Goal: Find specific page/section: Find specific page/section

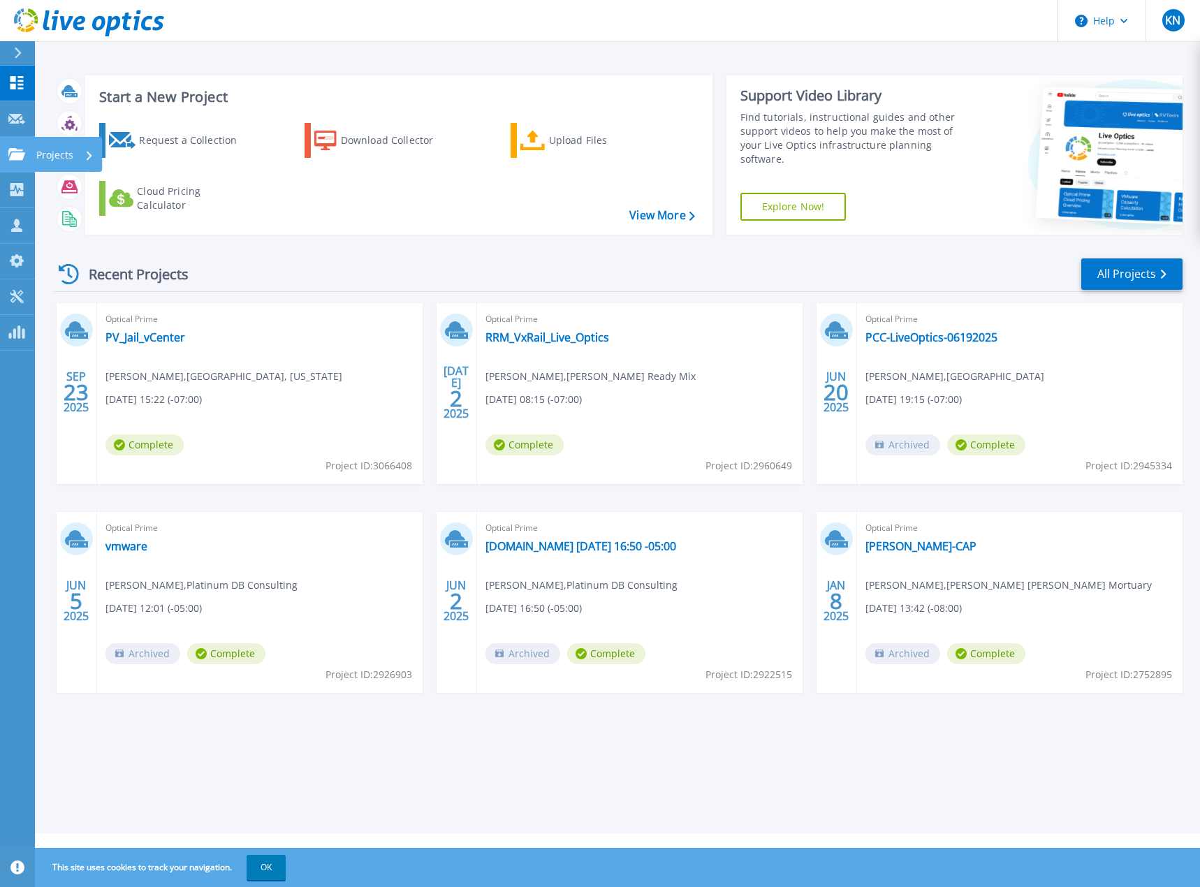
click at [68, 151] on p "Projects" at bounding box center [54, 155] width 37 height 36
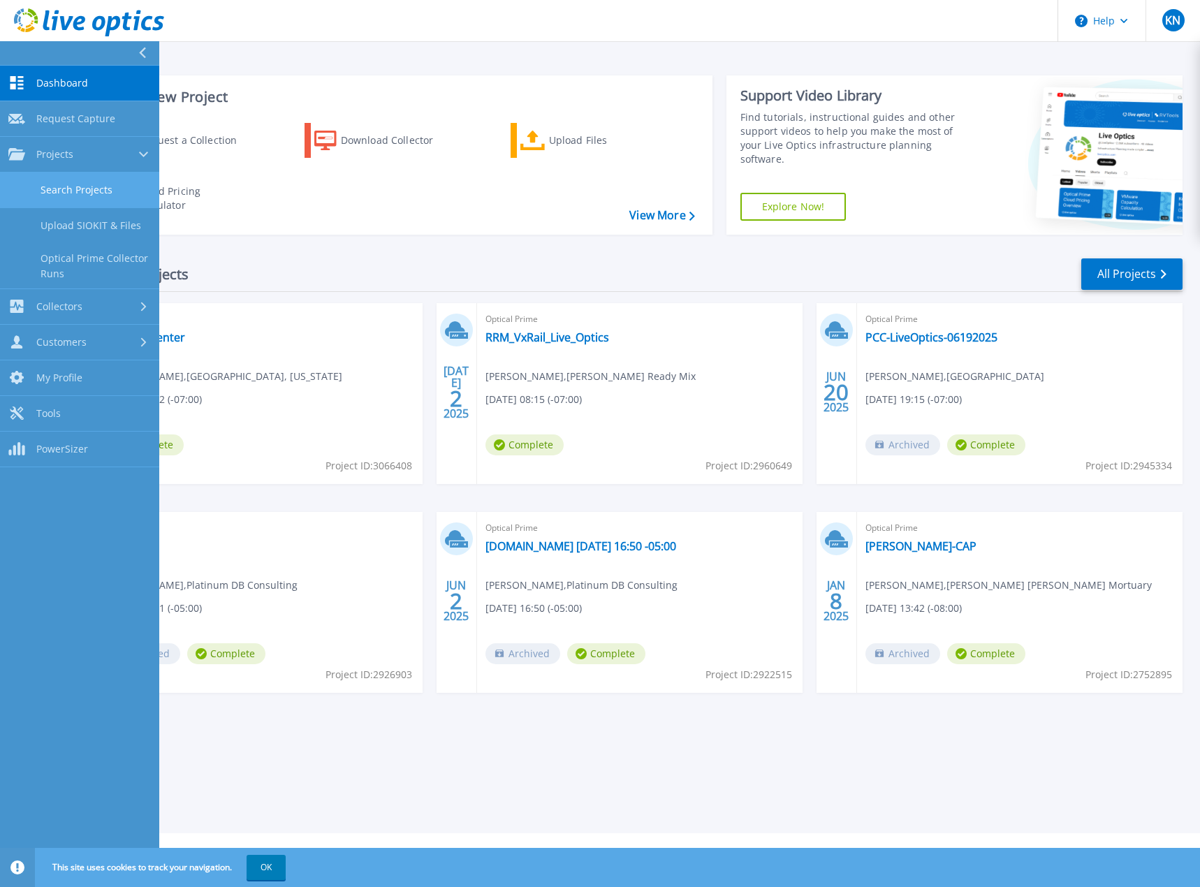
click at [97, 193] on link "Search Projects" at bounding box center [79, 191] width 159 height 36
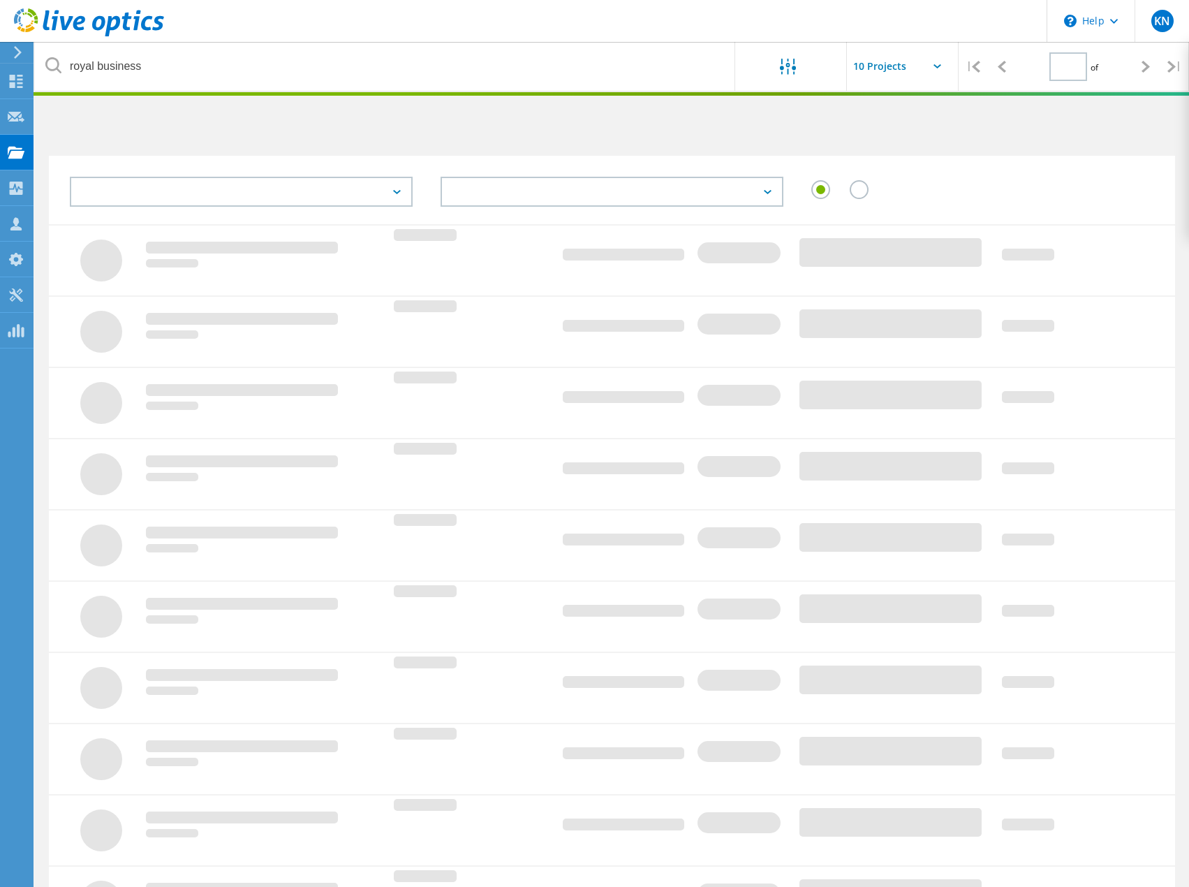
type input "1"
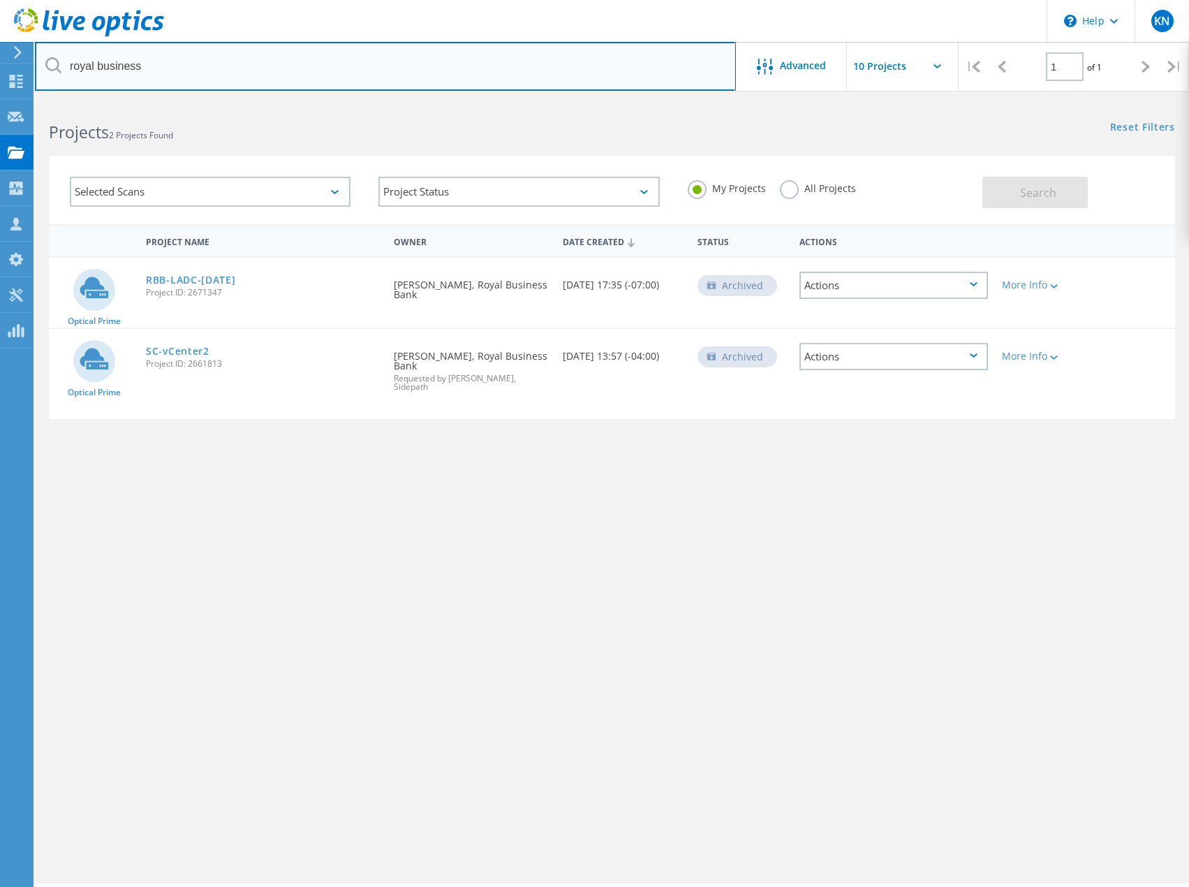
click at [163, 63] on input "royal business" at bounding box center [385, 66] width 701 height 49
click at [225, 65] on input "royal business" at bounding box center [385, 66] width 701 height 49
click at [271, 72] on input "royal business" at bounding box center [385, 66] width 701 height 49
click at [161, 66] on input "royal business" at bounding box center [385, 66] width 701 height 49
drag, startPoint x: 155, startPoint y: 66, endPoint x: 64, endPoint y: 64, distance: 90.8
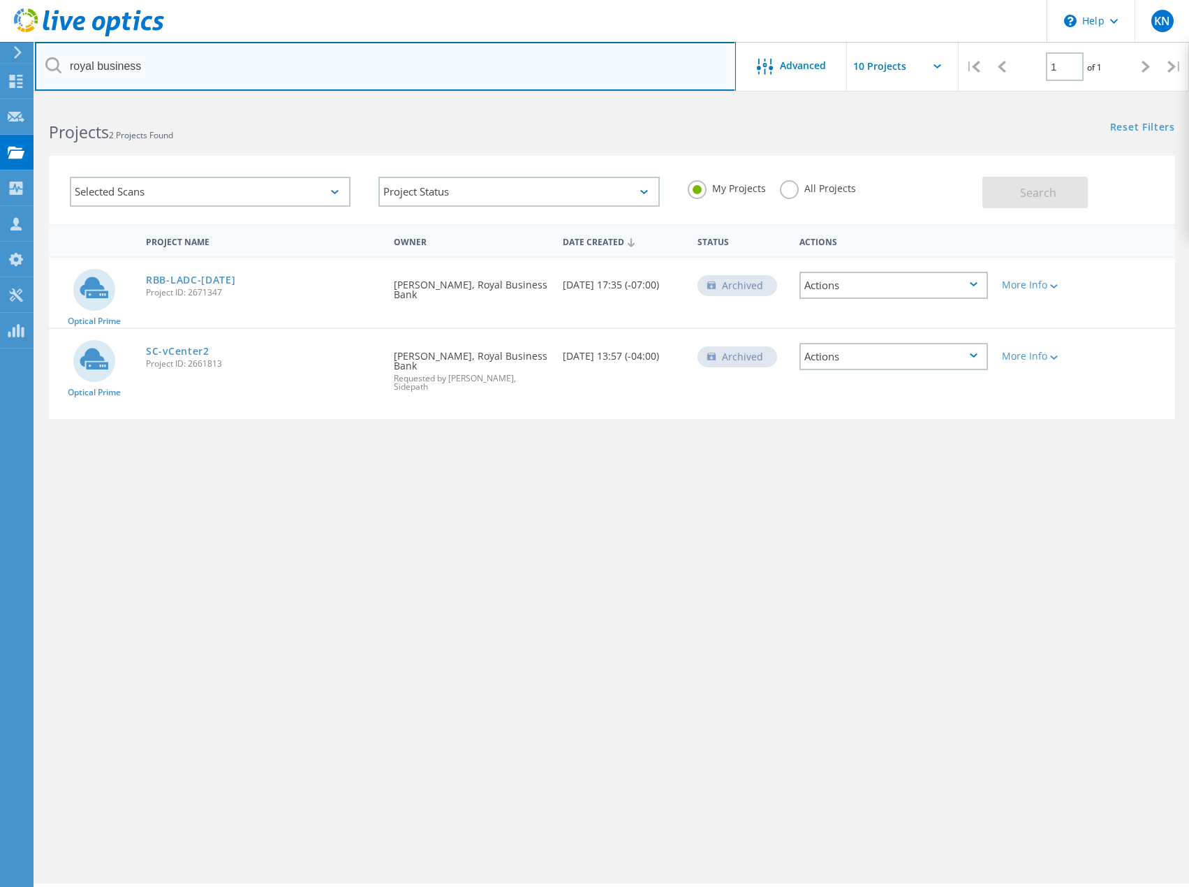
click at [64, 64] on input "royal business" at bounding box center [385, 66] width 701 height 49
